Goal: Obtain resource: Download file/media

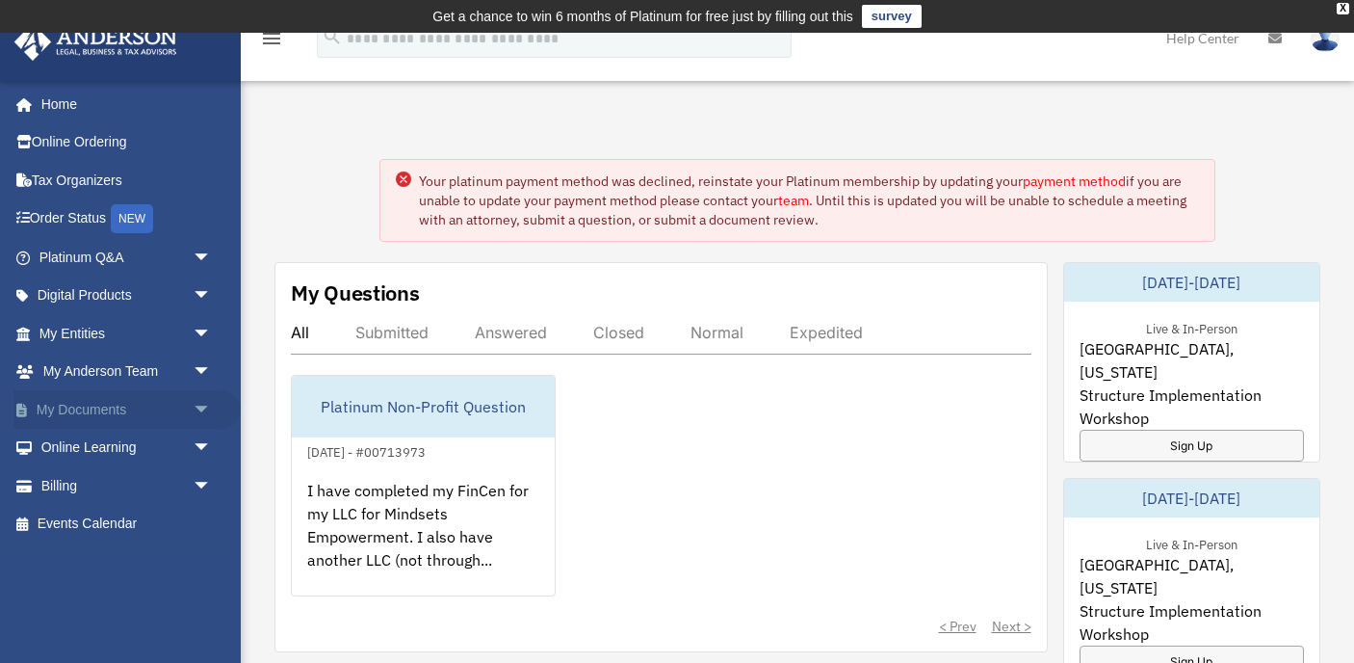
click at [202, 403] on span "arrow_drop_down" at bounding box center [212, 409] width 39 height 39
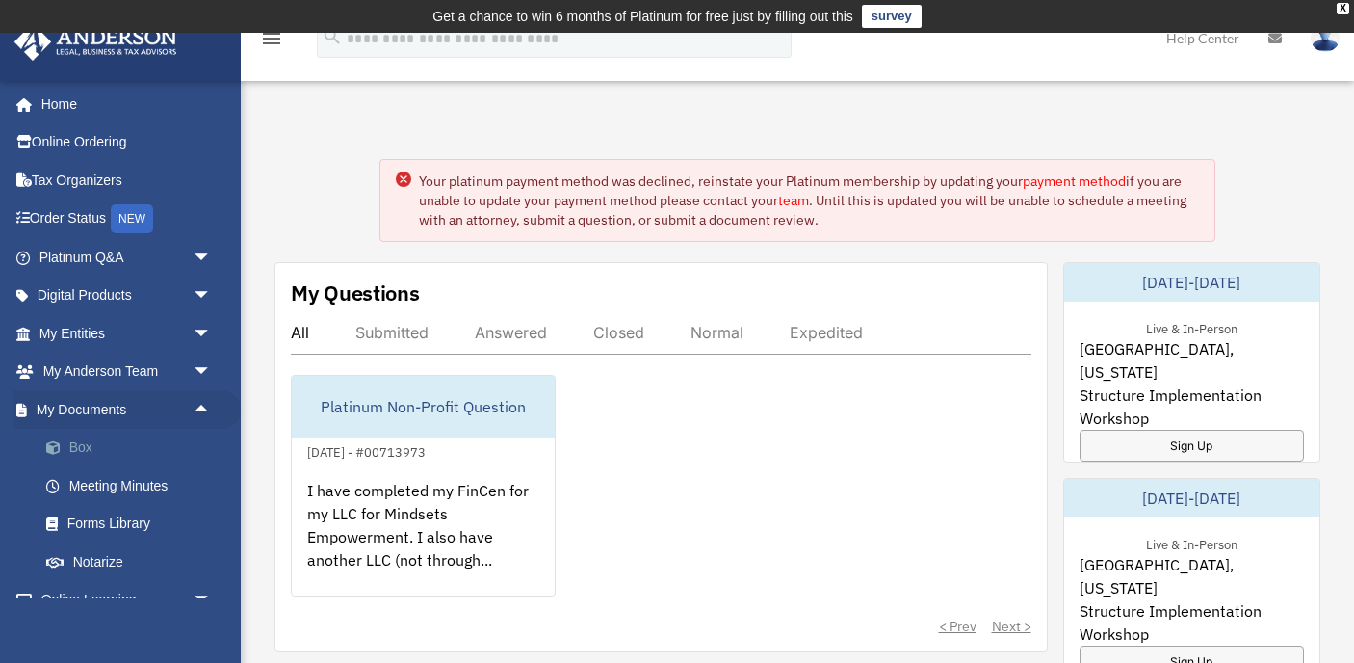
click at [92, 446] on link "Box" at bounding box center [134, 448] width 214 height 39
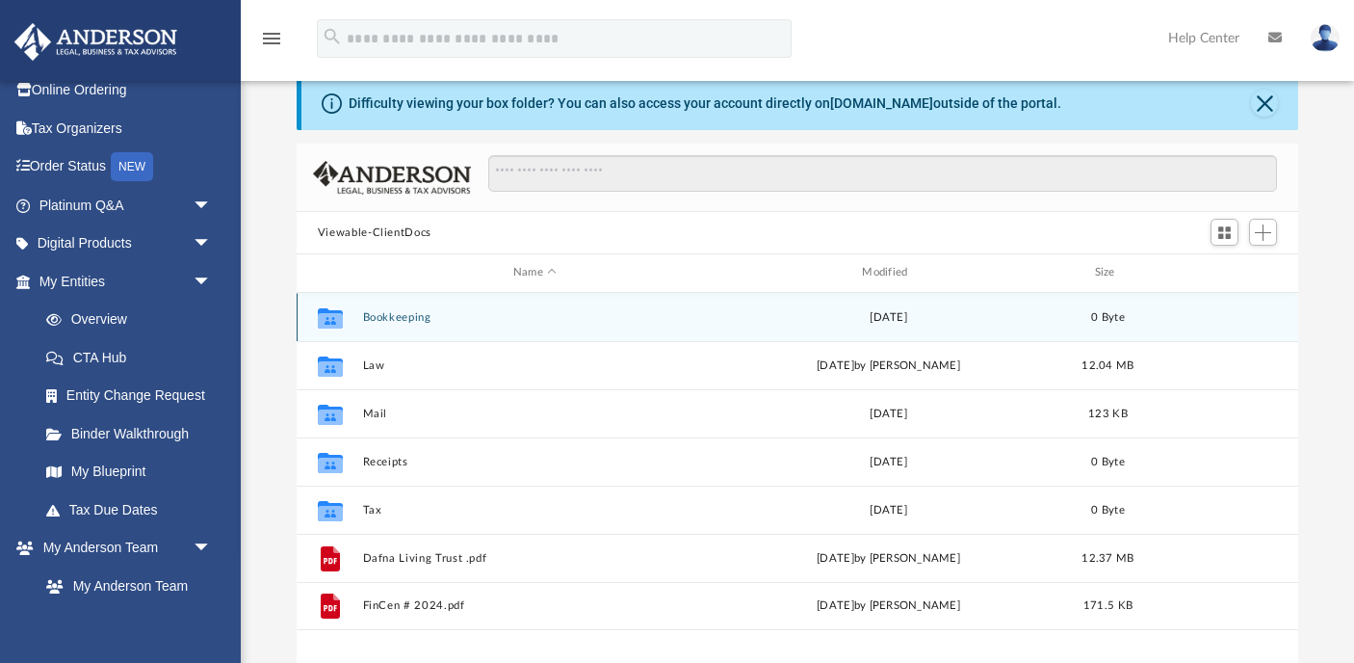
scroll to position [77, 0]
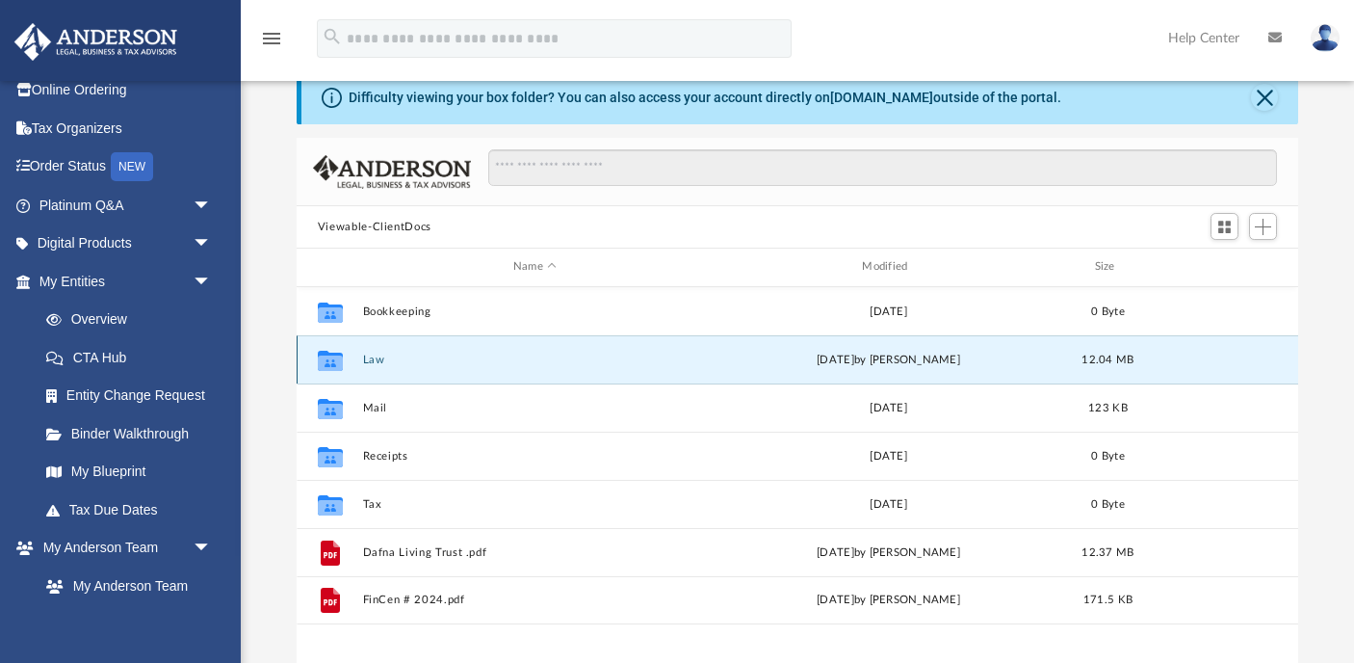
click at [377, 357] on button "Law" at bounding box center [534, 360] width 345 height 13
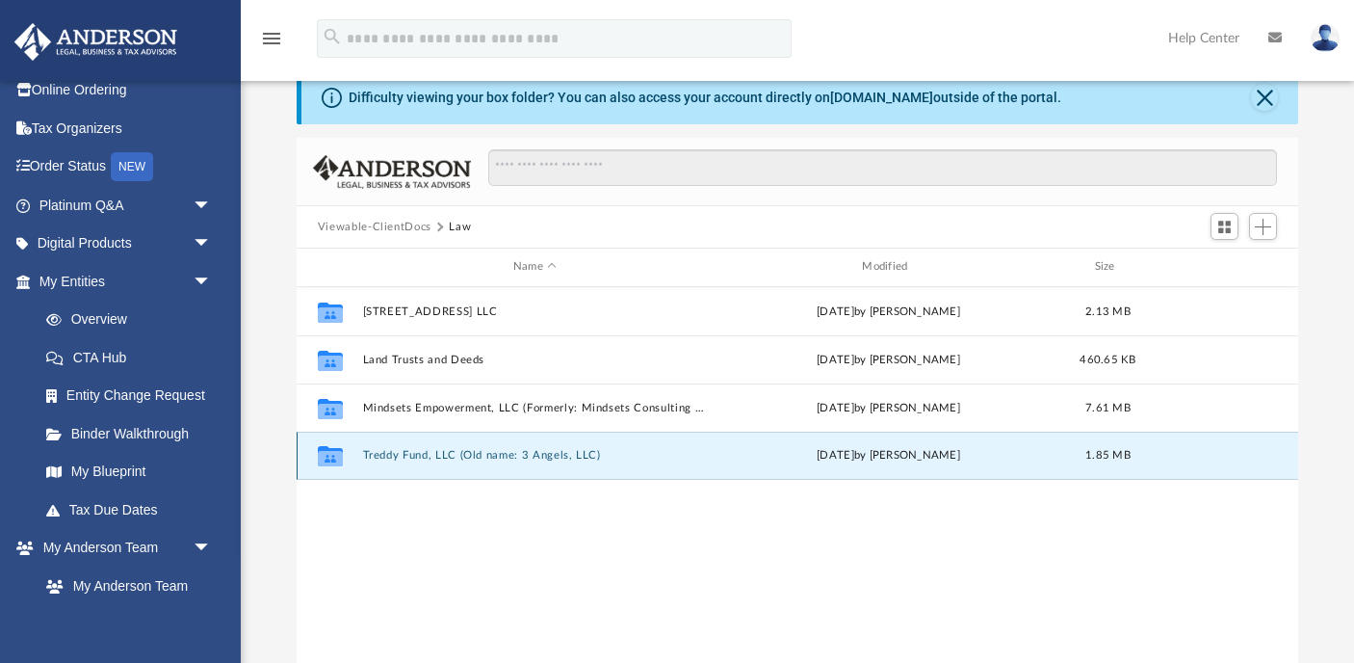
click at [480, 457] on button "Treddy Fund, LLC (Old name: 3 Angels, LLC)" at bounding box center [534, 455] width 345 height 13
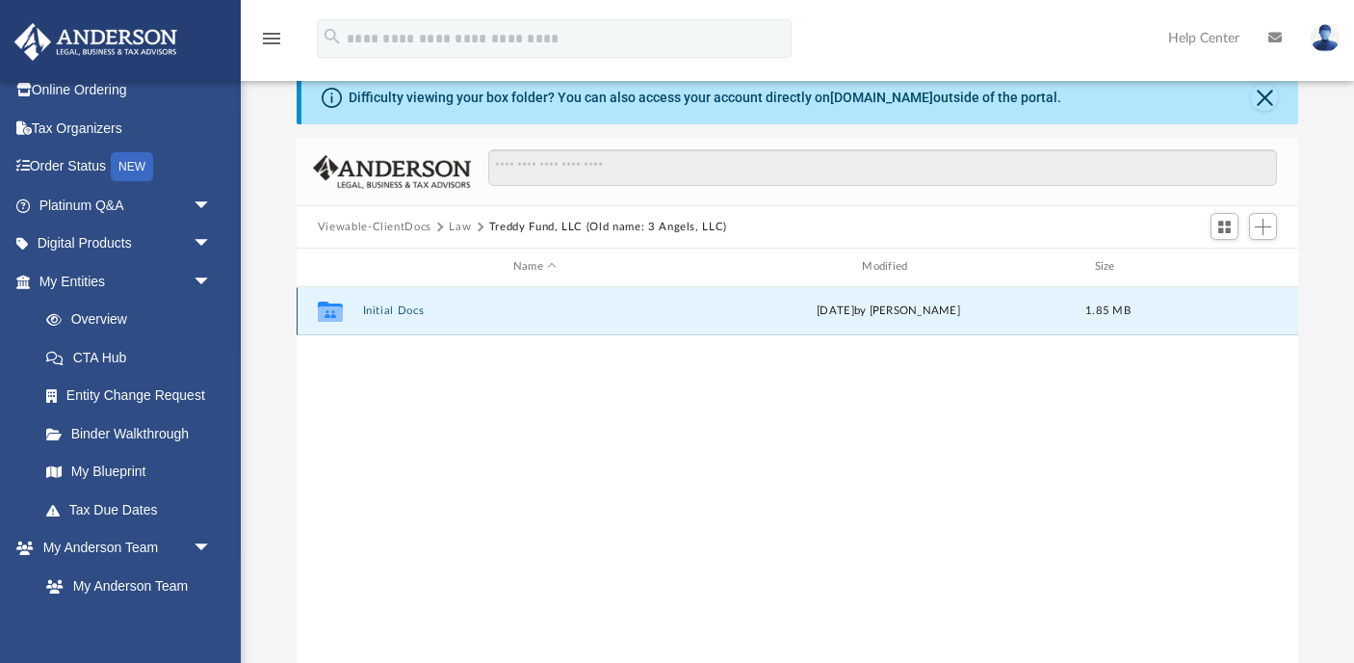
click at [405, 316] on button "Initial Docs" at bounding box center [534, 310] width 345 height 13
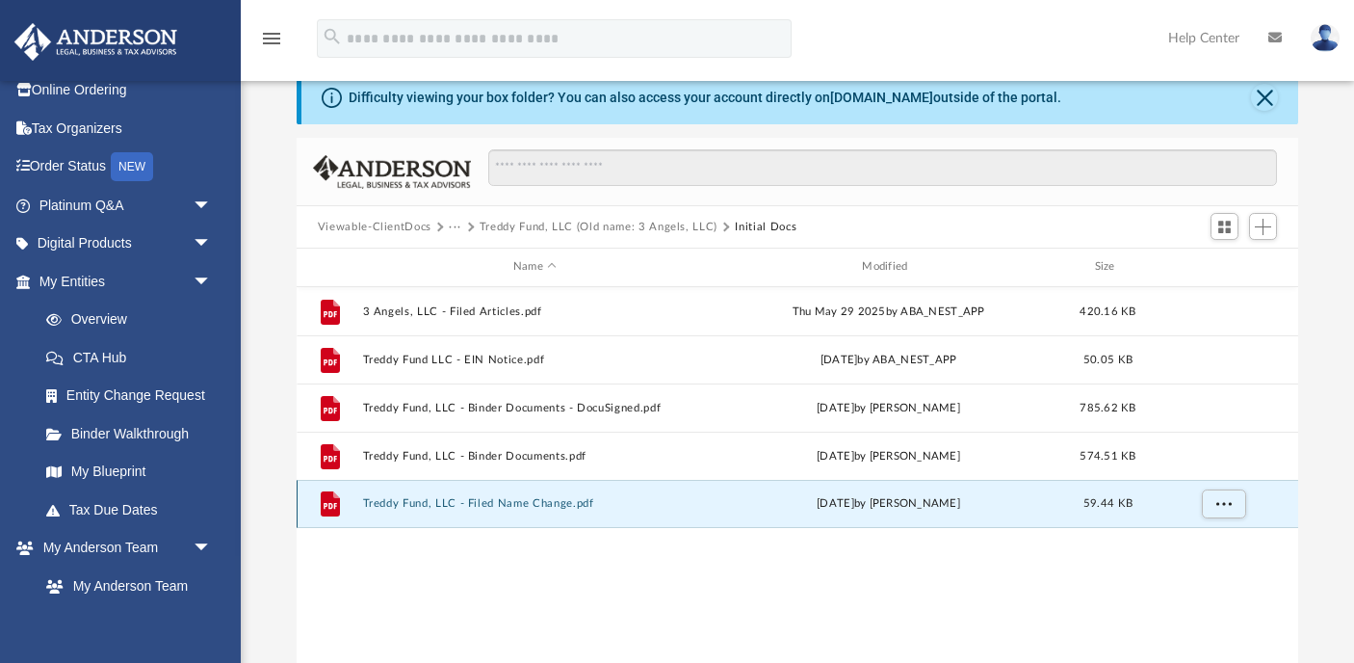
click at [499, 501] on button "Treddy Fund, LLC - Filed Name Change.pdf" at bounding box center [534, 503] width 345 height 13
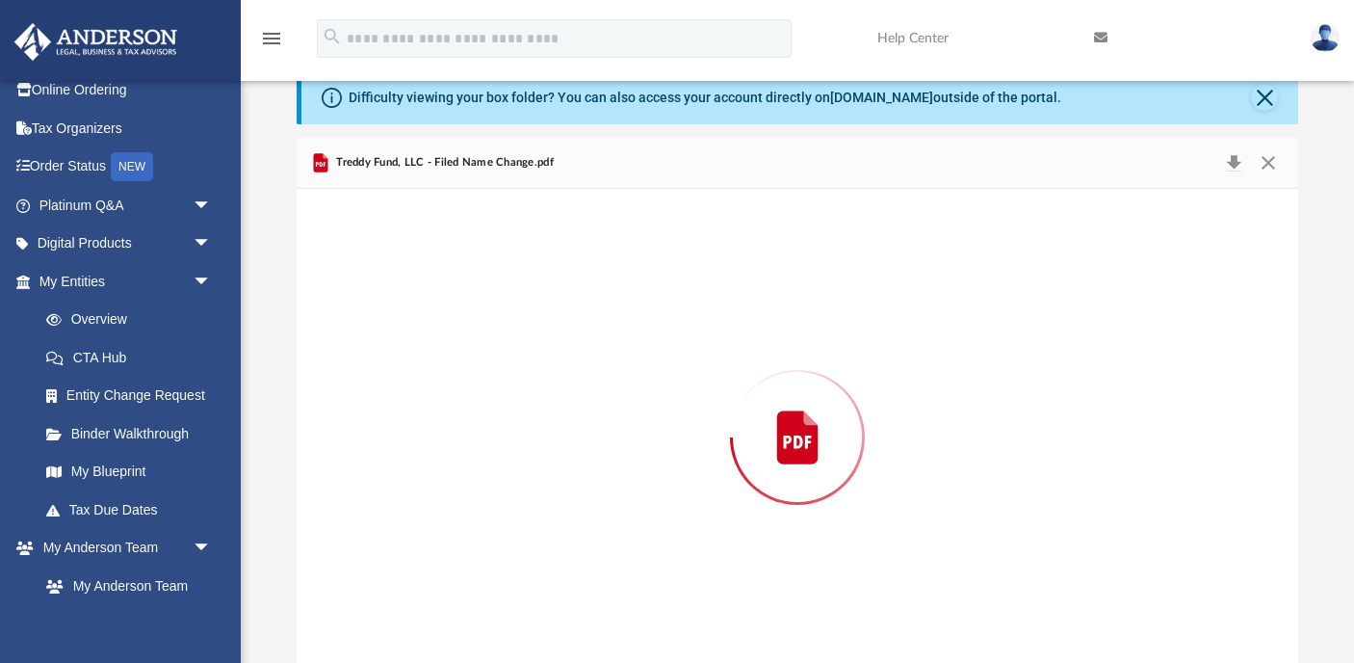
scroll to position [100, 0]
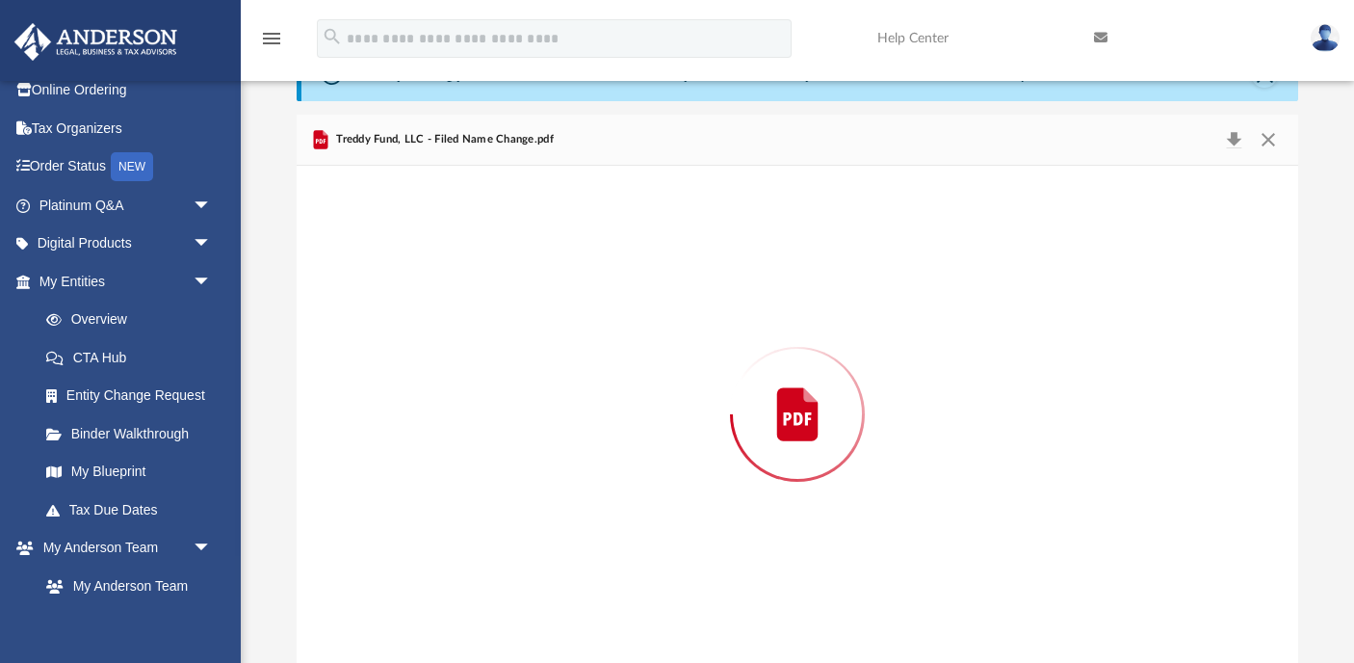
click at [499, 501] on div "Preview" at bounding box center [798, 414] width 1002 height 497
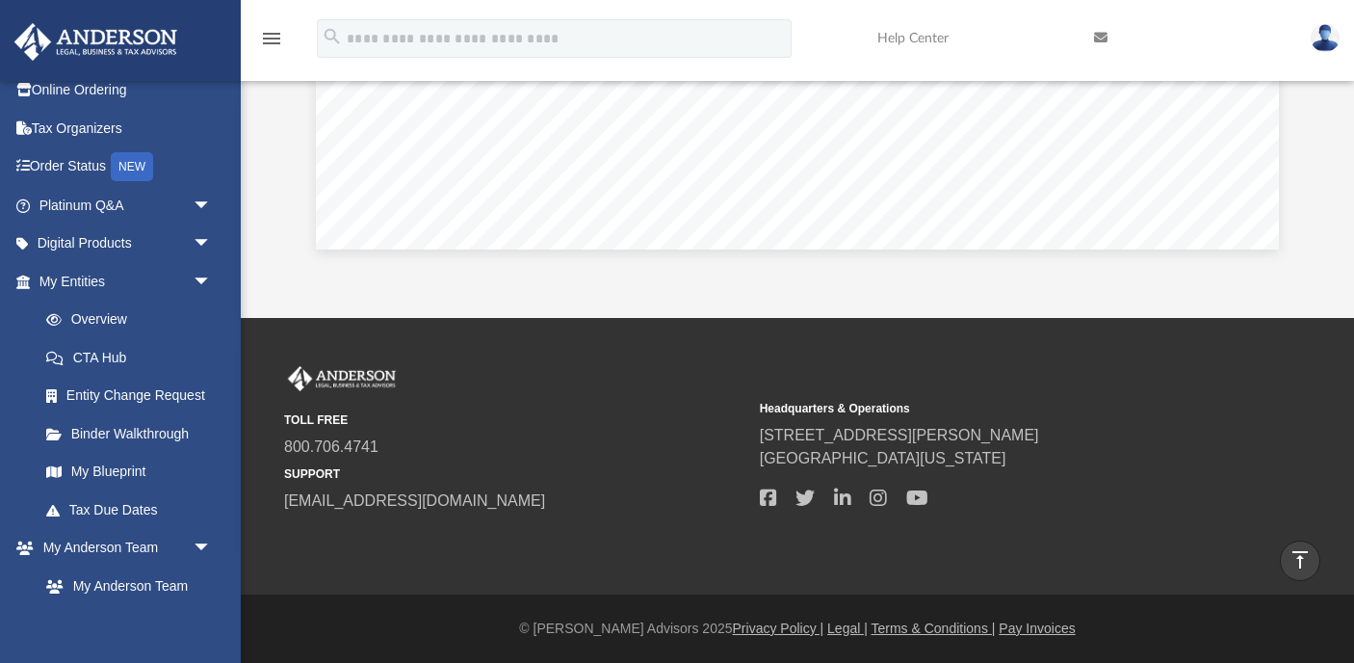
scroll to position [0, 0]
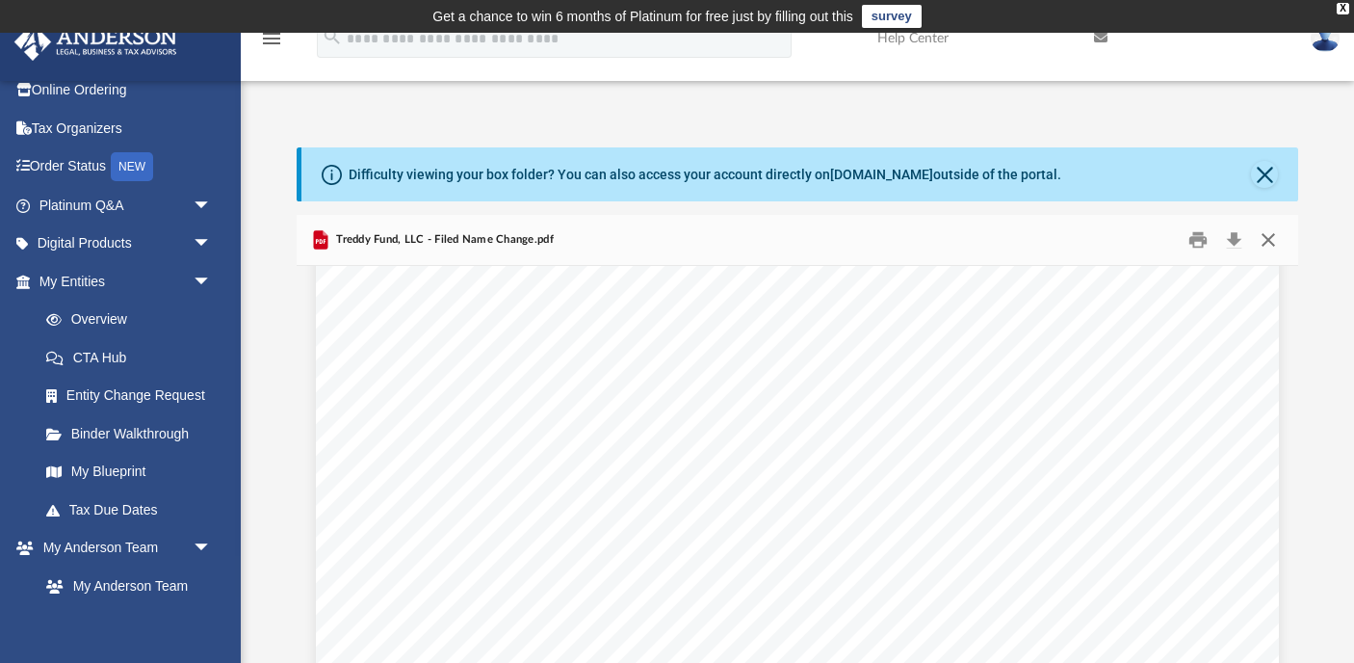
click at [1269, 236] on button "Close" at bounding box center [1268, 240] width 35 height 30
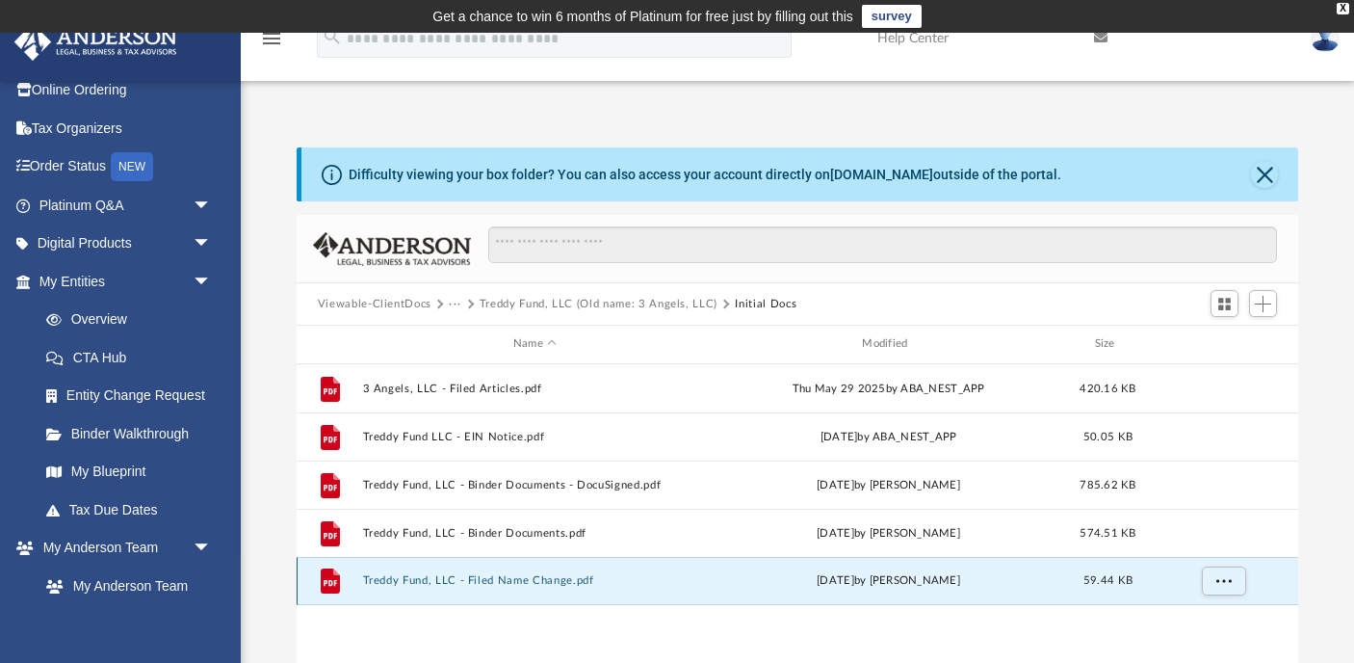
click at [536, 582] on button "Treddy Fund, LLC - Filed Name Change.pdf" at bounding box center [534, 580] width 345 height 13
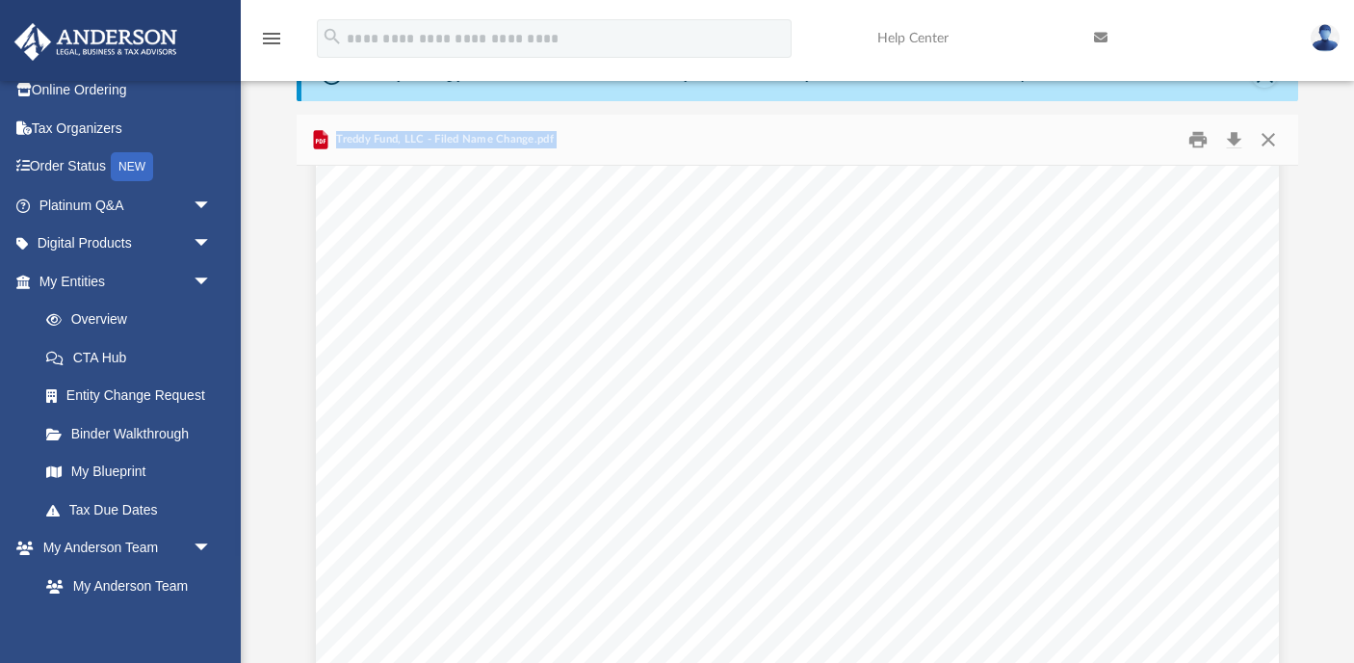
scroll to position [143, 0]
